Goal: Transaction & Acquisition: Purchase product/service

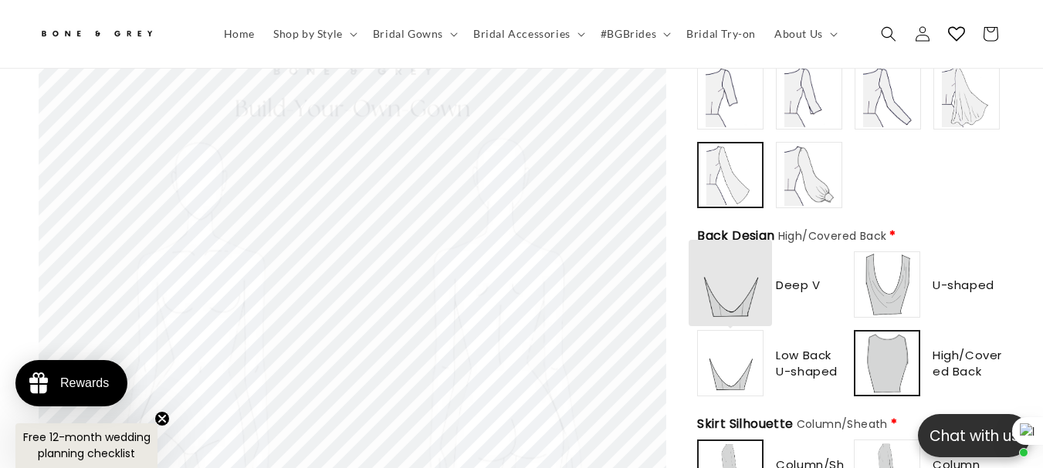
scroll to position [919, 0]
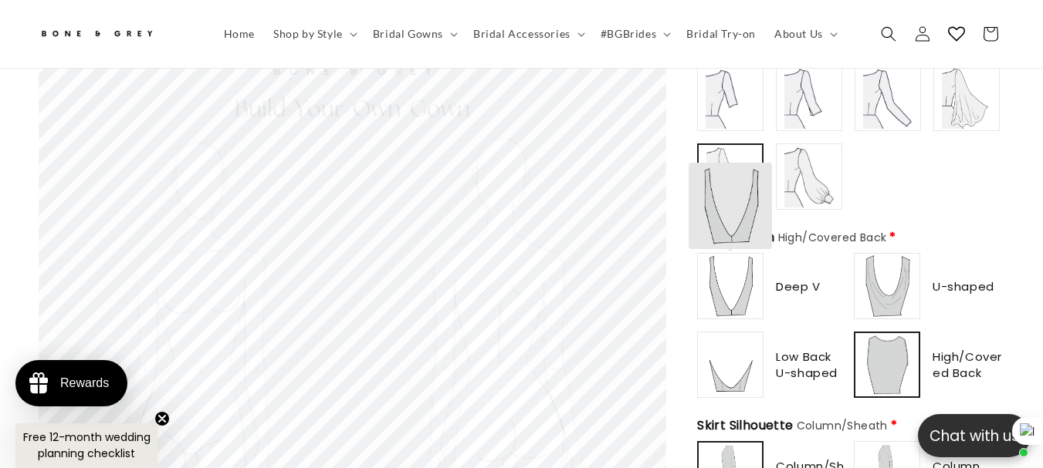
click at [751, 255] on img at bounding box center [730, 286] width 62 height 62
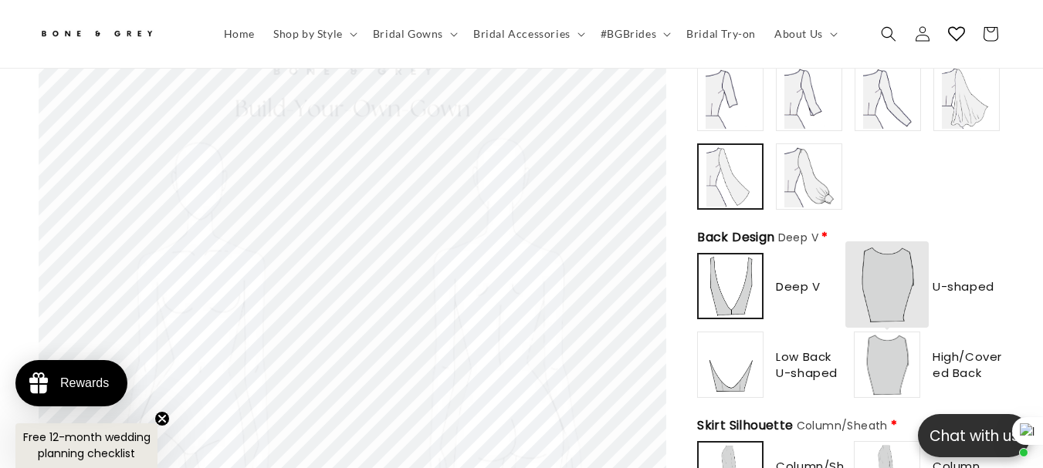
scroll to position [0, 0]
click at [890, 334] on img at bounding box center [887, 365] width 62 height 62
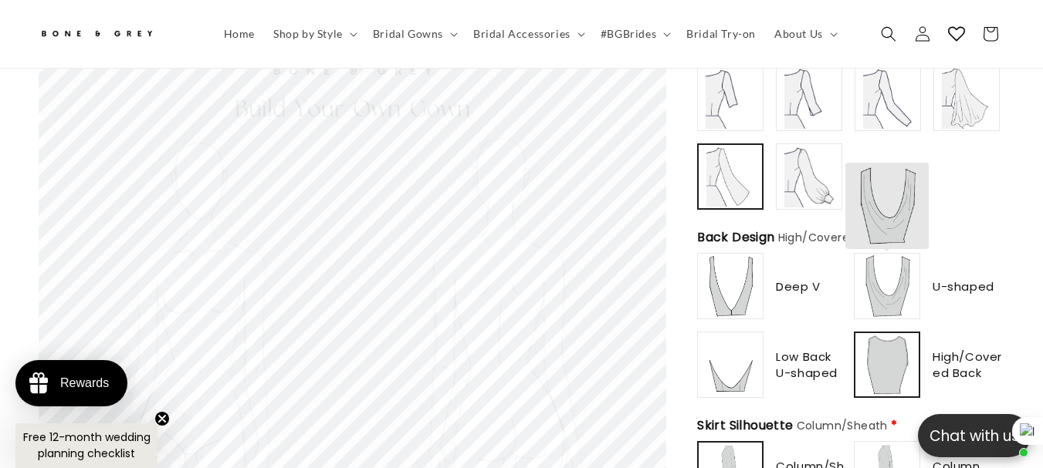
type input "********"
click at [884, 255] on img at bounding box center [887, 286] width 62 height 62
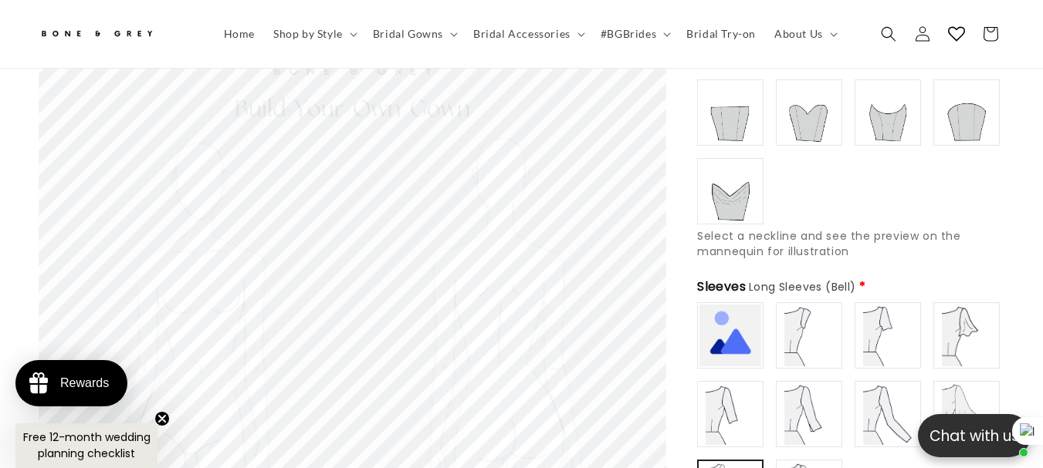
scroll to position [610, 0]
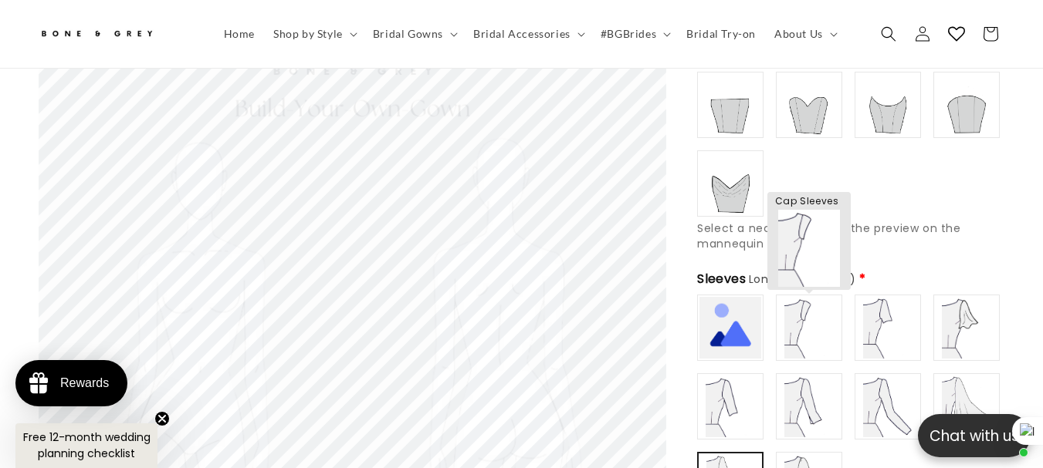
click at [789, 297] on img at bounding box center [809, 328] width 62 height 62
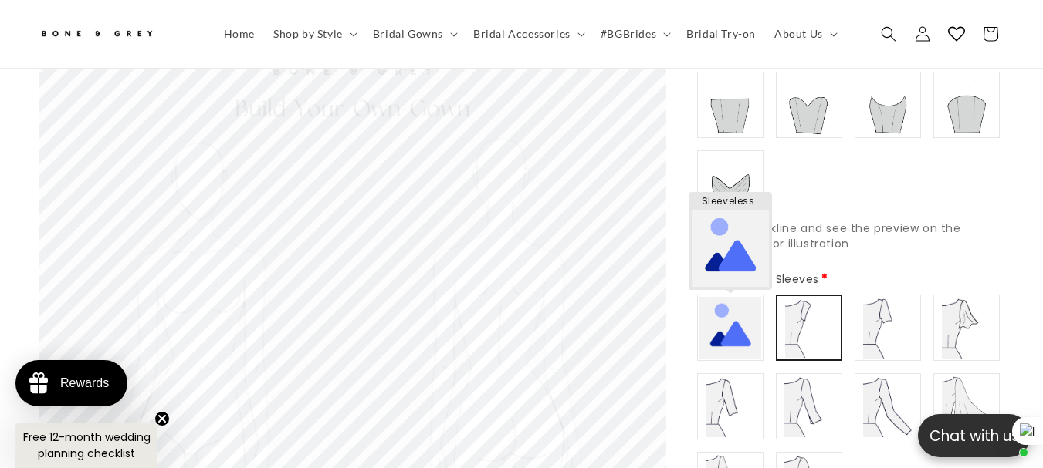
type input "**********"
click at [725, 297] on img at bounding box center [730, 328] width 62 height 62
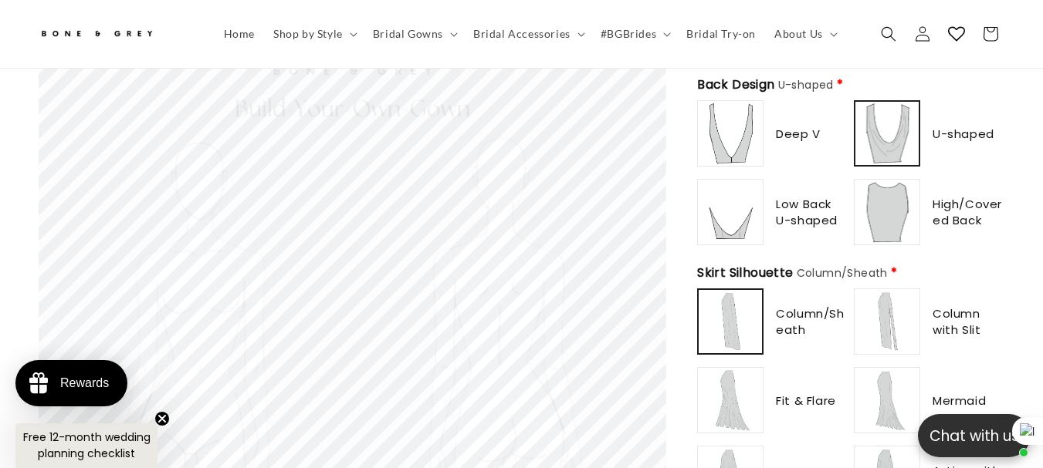
scroll to position [0, 695]
click at [897, 291] on img at bounding box center [887, 322] width 62 height 62
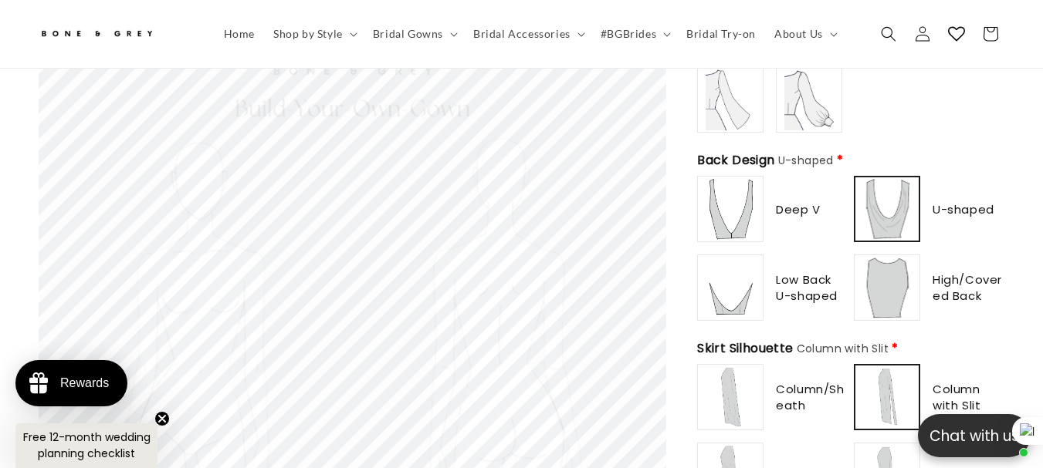
scroll to position [995, 0]
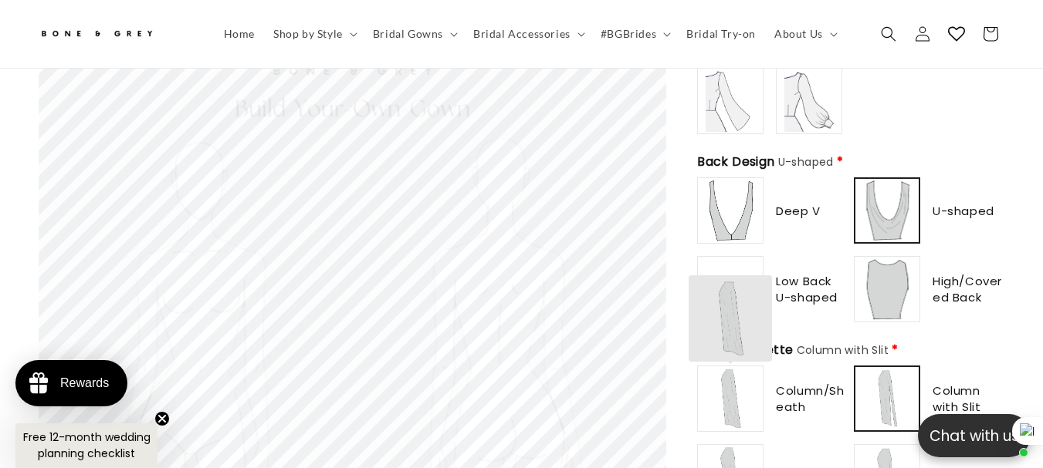
type input "**********"
click at [717, 368] on img at bounding box center [730, 399] width 62 height 62
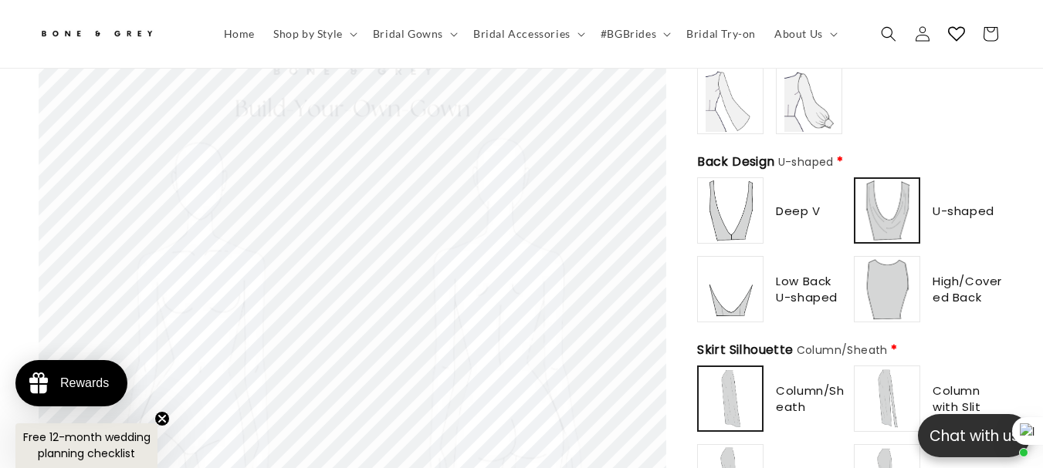
scroll to position [0, 695]
